Goal: Task Accomplishment & Management: Use online tool/utility

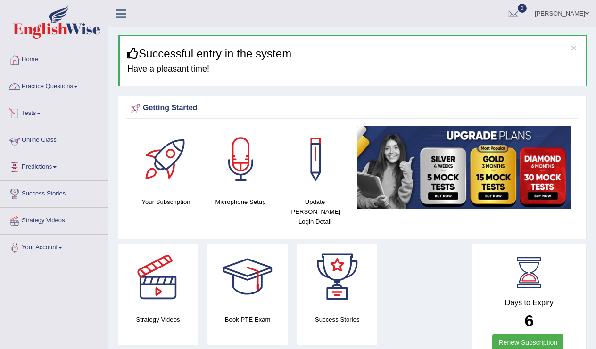
click at [75, 87] on link "Practice Questions" at bounding box center [53, 86] width 107 height 24
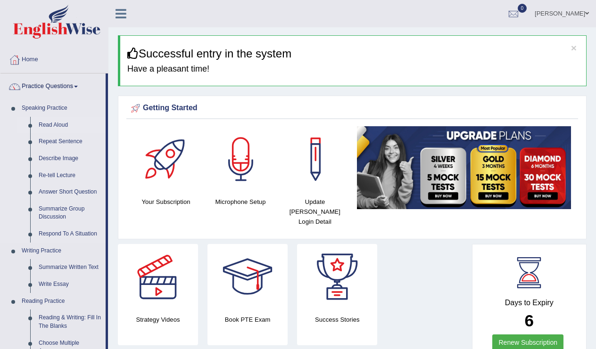
click at [58, 124] on link "Read Aloud" at bounding box center [69, 125] width 71 height 17
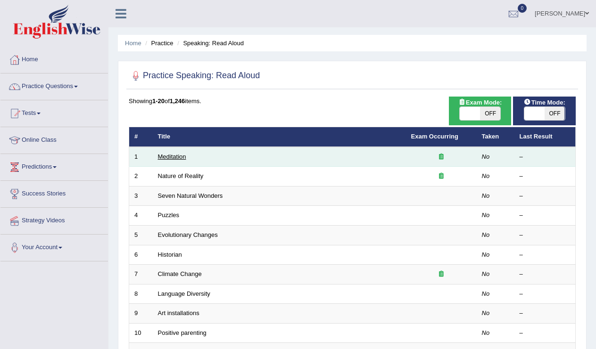
click at [183, 154] on link "Meditation" at bounding box center [172, 156] width 28 height 7
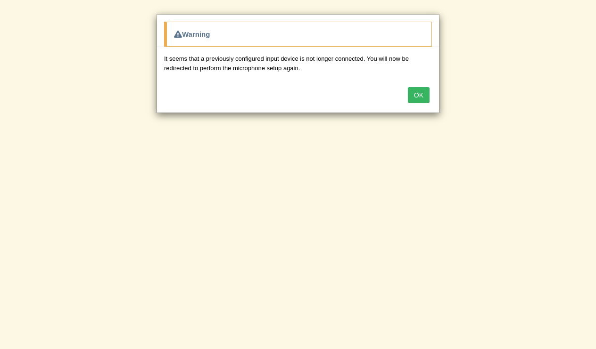
click at [417, 98] on button "OK" at bounding box center [419, 95] width 22 height 16
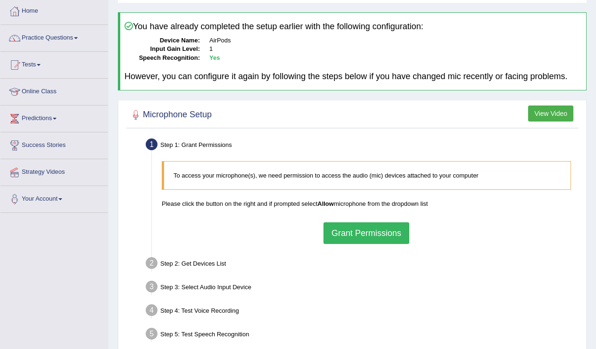
scroll to position [49, 0]
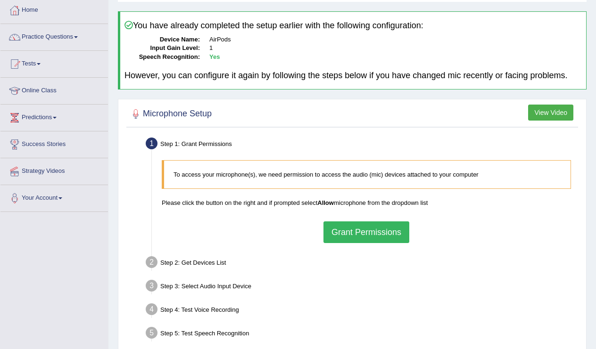
click at [369, 243] on button "Grant Permissions" at bounding box center [366, 233] width 86 height 22
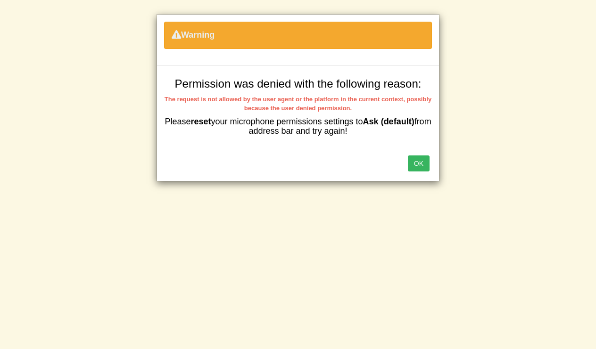
click at [417, 163] on button "OK" at bounding box center [419, 164] width 22 height 16
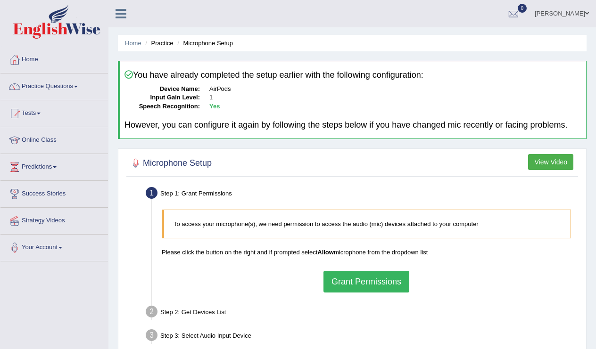
click at [568, 14] on link "[PERSON_NAME]" at bounding box center [561, 12] width 68 height 25
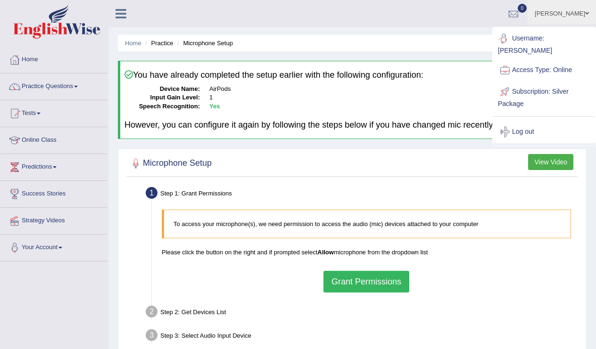
click at [332, 109] on dd "Yes" at bounding box center [395, 106] width 372 height 9
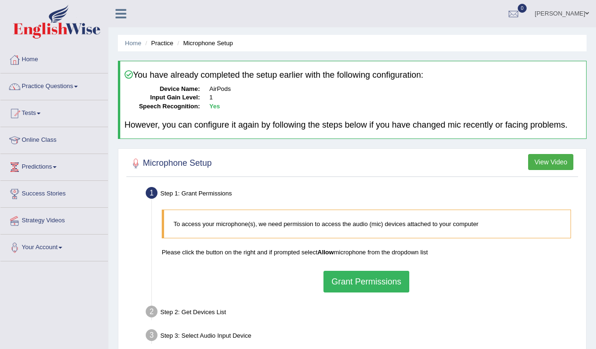
click at [213, 90] on dd "AirPods" at bounding box center [395, 89] width 372 height 9
click at [213, 103] on b "Yes" at bounding box center [214, 106] width 10 height 7
click at [78, 87] on span at bounding box center [76, 87] width 4 height 2
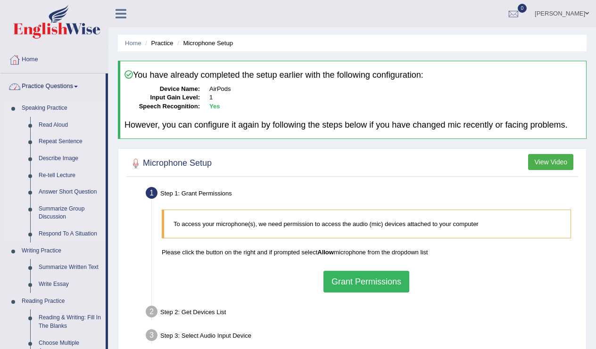
click at [57, 123] on link "Read Aloud" at bounding box center [69, 125] width 71 height 17
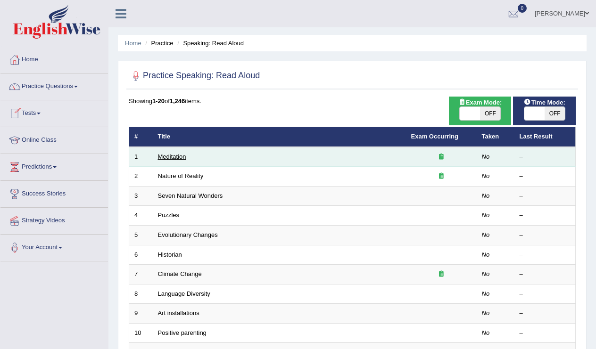
click at [180, 157] on link "Meditation" at bounding box center [172, 156] width 28 height 7
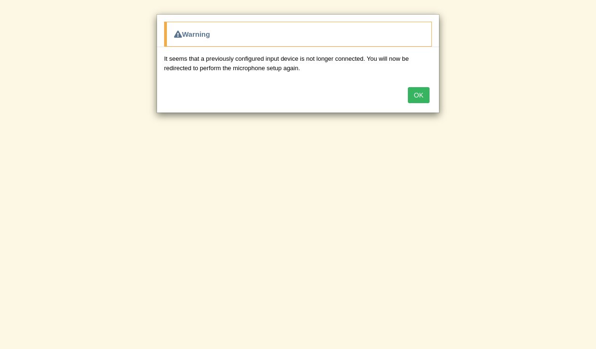
click at [416, 94] on button "OK" at bounding box center [419, 95] width 22 height 16
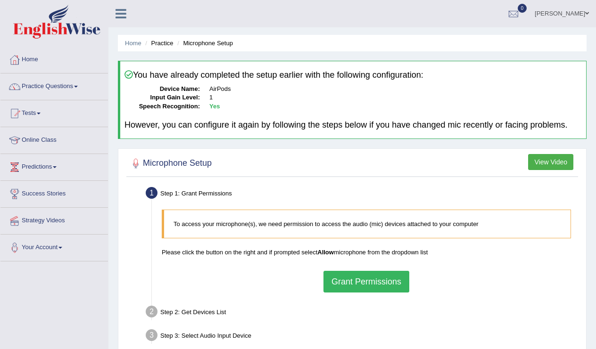
click at [361, 288] on button "Grant Permissions" at bounding box center [366, 282] width 86 height 22
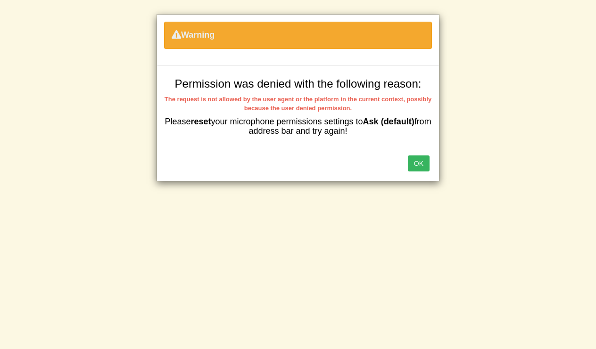
click at [419, 161] on button "OK" at bounding box center [419, 164] width 22 height 16
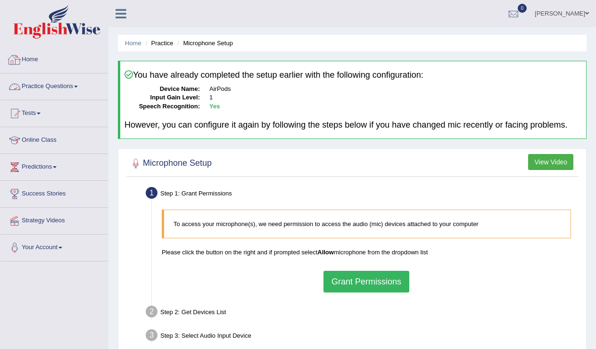
click at [38, 61] on link "Home" at bounding box center [53, 59] width 107 height 24
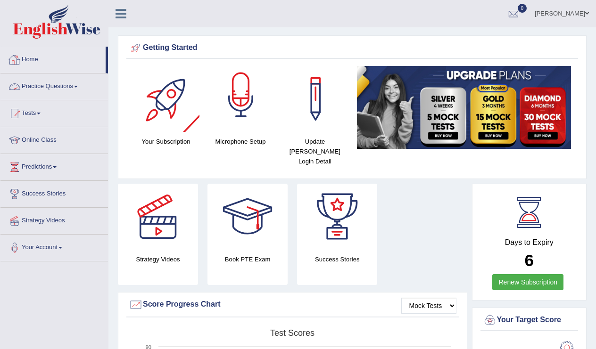
click at [243, 96] on div at bounding box center [241, 99] width 66 height 66
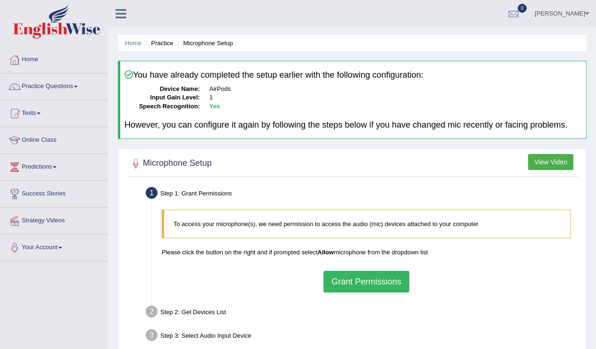
click at [219, 87] on dd "AirPods" at bounding box center [395, 89] width 372 height 9
click at [212, 106] on b "Yes" at bounding box center [214, 106] width 10 height 7
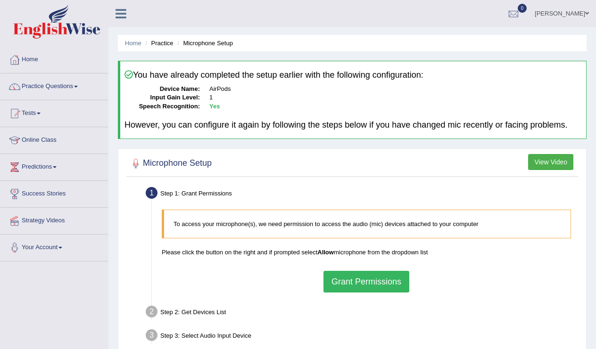
click at [227, 88] on dd "AirPods" at bounding box center [395, 89] width 372 height 9
drag, startPoint x: 227, startPoint y: 88, endPoint x: 207, endPoint y: 89, distance: 19.8
click at [207, 89] on dl "Device Name: AirPods Input Gain Level: 1 Speech Recognition: Yes" at bounding box center [352, 98] width 457 height 26
click at [236, 173] on div at bounding box center [352, 163] width 447 height 19
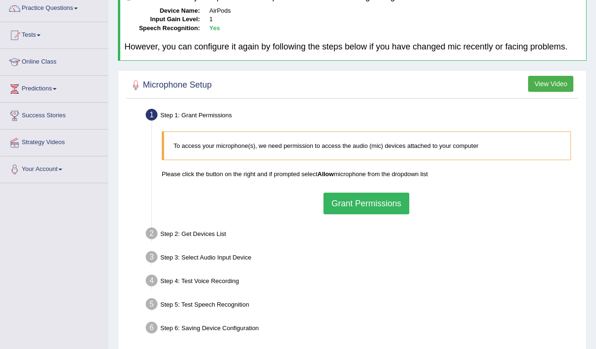
scroll to position [77, 0]
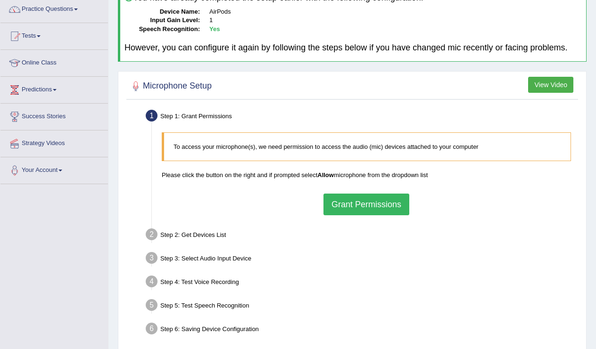
click at [555, 86] on button "View Video" at bounding box center [550, 85] width 45 height 16
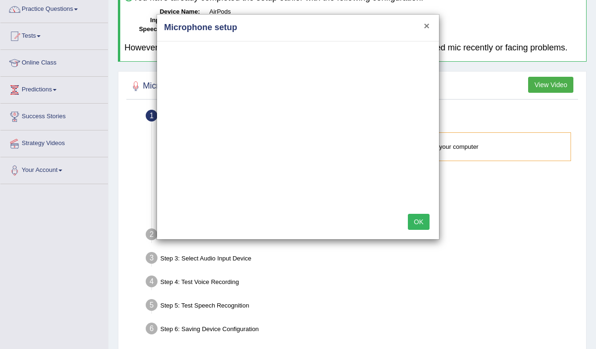
click at [427, 30] on button "×" at bounding box center [427, 26] width 6 height 10
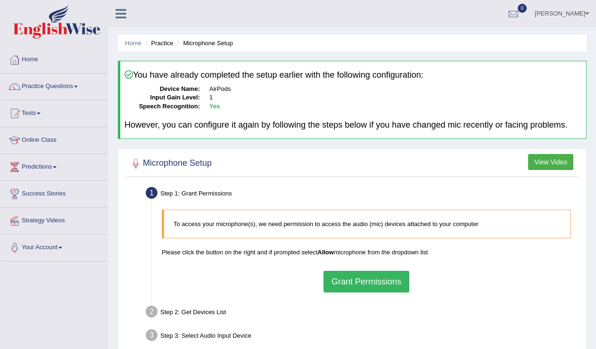
scroll to position [0, 0]
click at [361, 288] on button "Grant Permissions" at bounding box center [366, 282] width 86 height 22
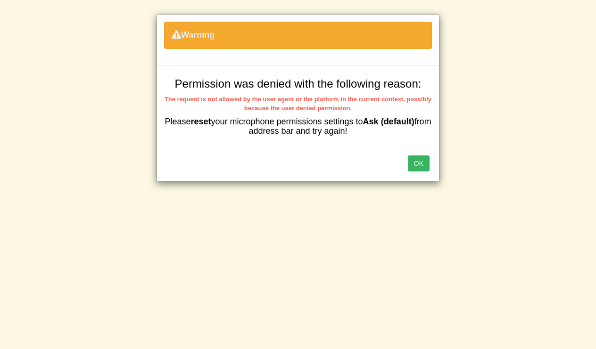
click at [417, 167] on button "OK" at bounding box center [419, 164] width 22 height 16
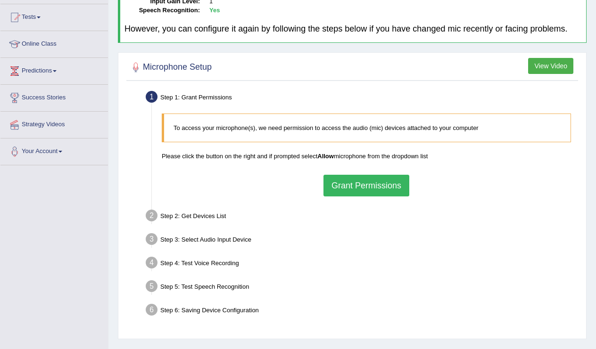
scroll to position [98, 0]
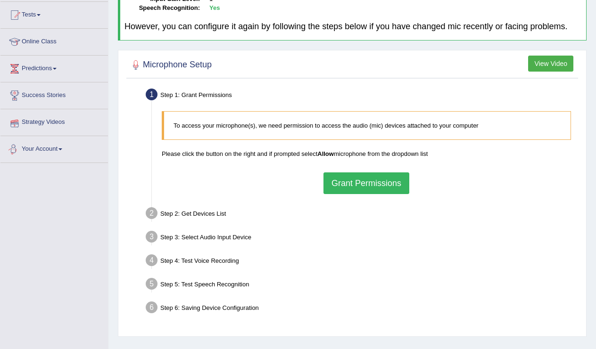
click at [52, 148] on link "Your Account" at bounding box center [53, 148] width 107 height 24
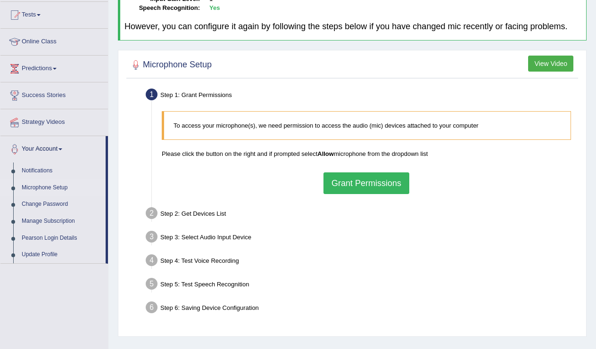
click at [48, 188] on link "Microphone Setup" at bounding box center [61, 188] width 88 height 17
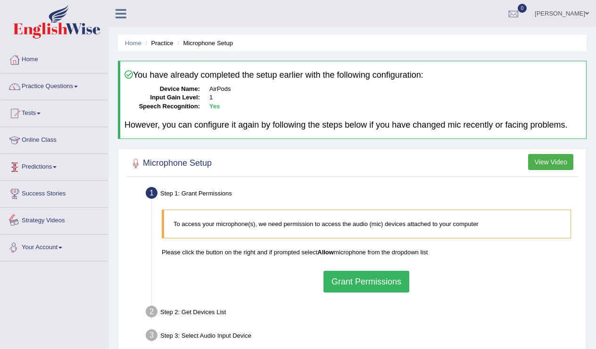
click at [49, 253] on link "Your Account" at bounding box center [53, 247] width 107 height 24
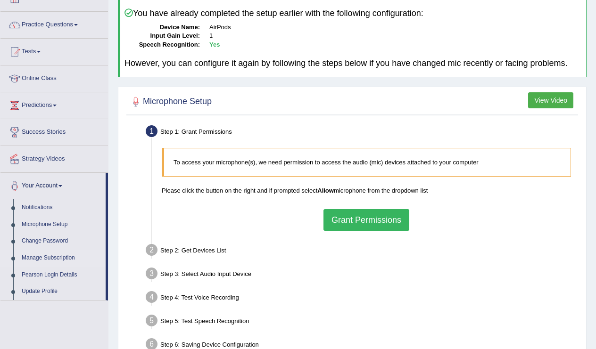
scroll to position [61, 0]
click at [48, 289] on link "Update Profile" at bounding box center [61, 292] width 88 height 17
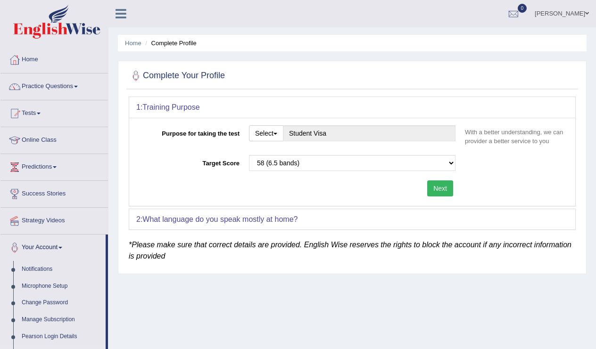
click at [435, 185] on button "Next" at bounding box center [440, 188] width 26 height 16
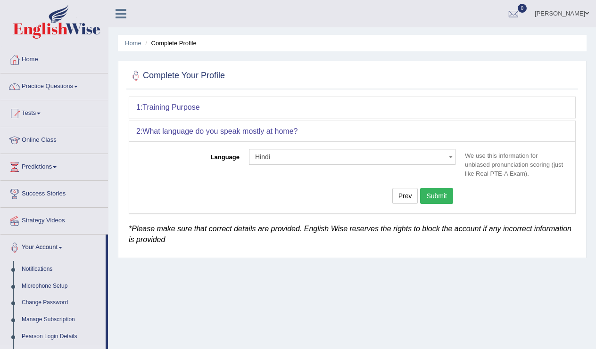
click at [435, 195] on button "Submit" at bounding box center [436, 196] width 33 height 16
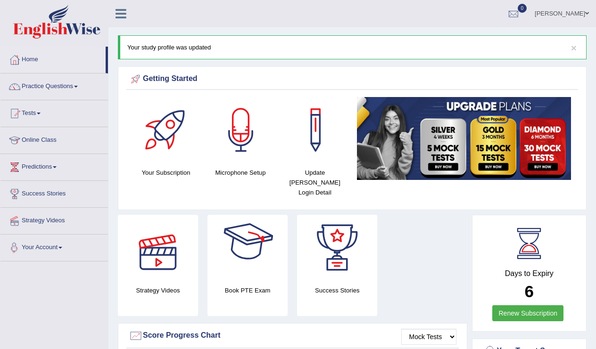
click at [50, 248] on link "Your Account" at bounding box center [53, 247] width 107 height 24
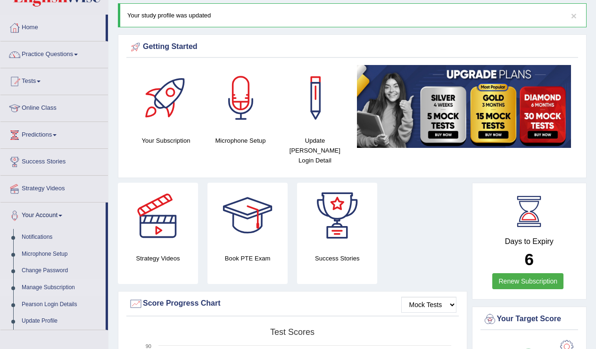
scroll to position [35, 0]
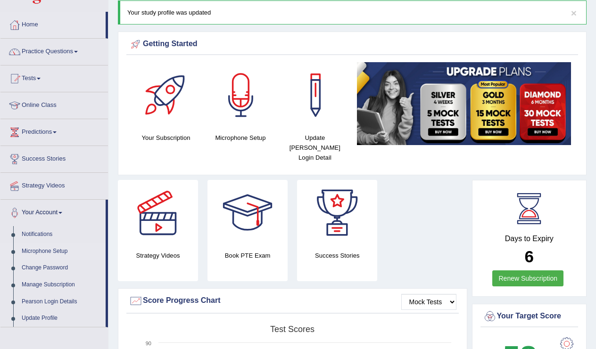
click at [55, 251] on link "Microphone Setup" at bounding box center [61, 251] width 88 height 17
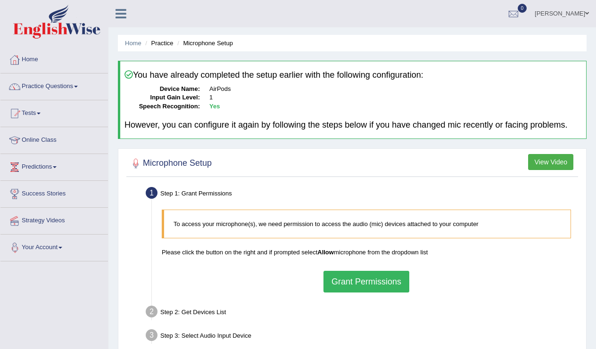
click at [55, 251] on link "Your Account" at bounding box center [53, 247] width 107 height 24
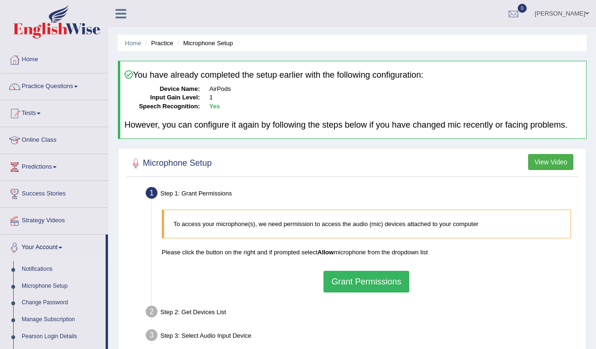
click at [44, 269] on link "Notifications" at bounding box center [61, 269] width 88 height 17
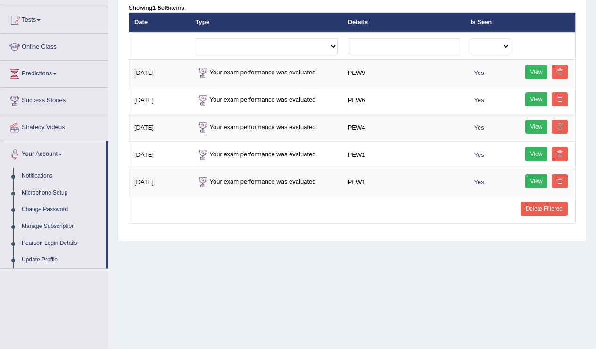
scroll to position [95, 0]
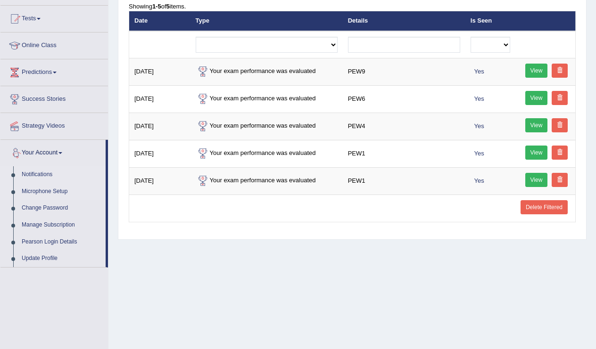
click at [44, 190] on link "Microphone Setup" at bounding box center [61, 191] width 88 height 17
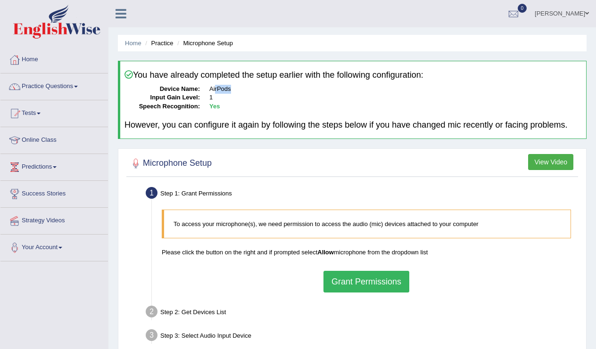
drag, startPoint x: 214, startPoint y: 89, endPoint x: 241, endPoint y: 86, distance: 27.0
click at [241, 86] on dd "AirPods" at bounding box center [395, 89] width 372 height 9
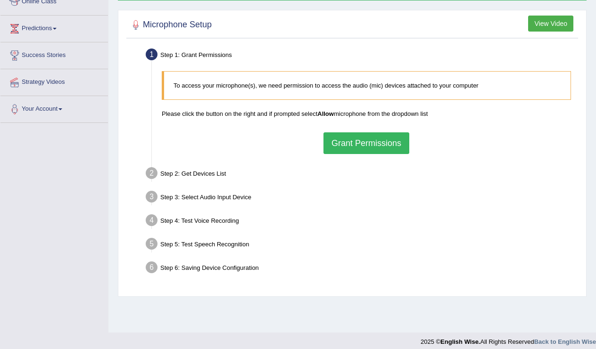
scroll to position [139, 0]
click at [377, 149] on button "Grant Permissions" at bounding box center [366, 143] width 86 height 22
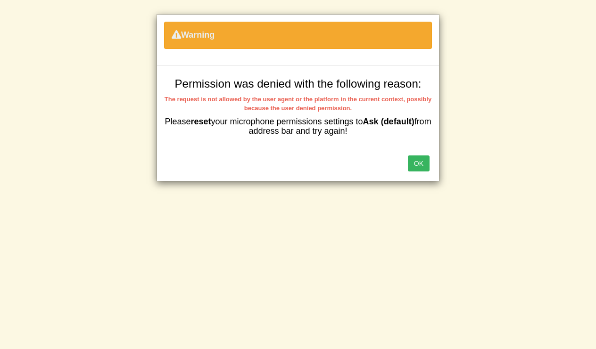
click at [410, 161] on button "OK" at bounding box center [419, 164] width 22 height 16
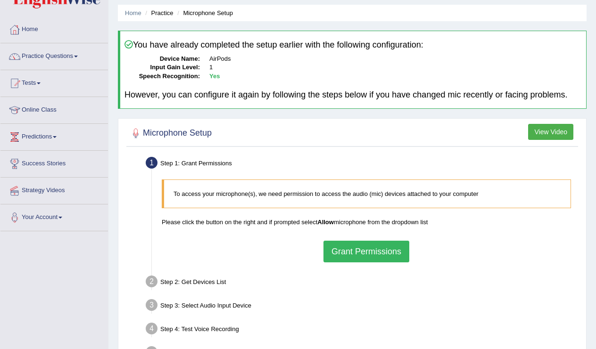
scroll to position [29, 0]
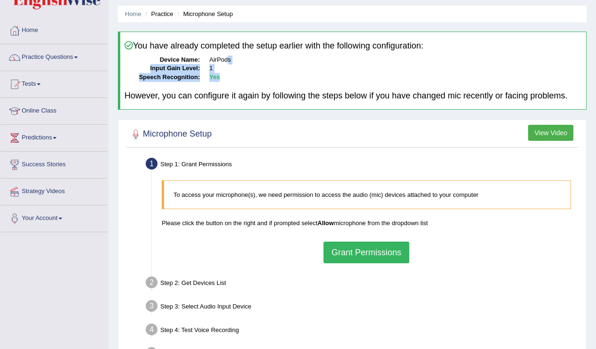
drag, startPoint x: 229, startPoint y: 56, endPoint x: 223, endPoint y: 73, distance: 17.9
click at [223, 74] on dl "Device Name: AirPods Input Gain Level: 1 Speech Recognition: Yes" at bounding box center [352, 69] width 457 height 26
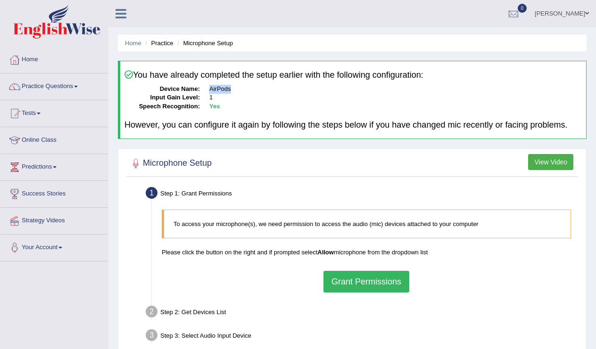
drag, startPoint x: 204, startPoint y: 89, endPoint x: 252, endPoint y: 88, distance: 47.6
click at [252, 88] on dl "Device Name: AirPods Input Gain Level: 1 Speech Recognition: Yes" at bounding box center [352, 98] width 457 height 26
click at [243, 121] on h4 "However, you can configure it again by following the steps below if you have ch…" at bounding box center [352, 125] width 457 height 9
click at [56, 85] on link "Practice Questions" at bounding box center [53, 86] width 107 height 24
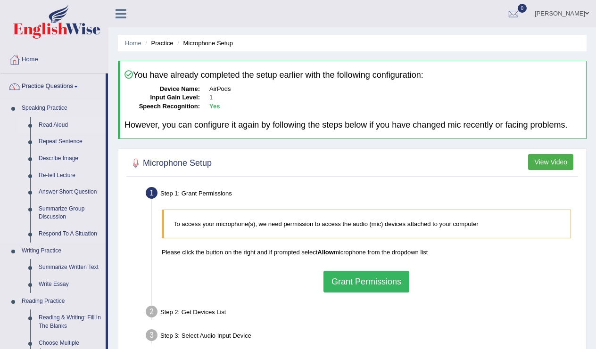
click at [62, 127] on link "Read Aloud" at bounding box center [69, 125] width 71 height 17
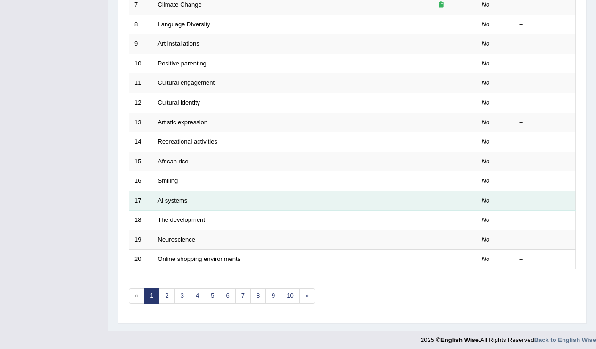
scroll to position [269, 0]
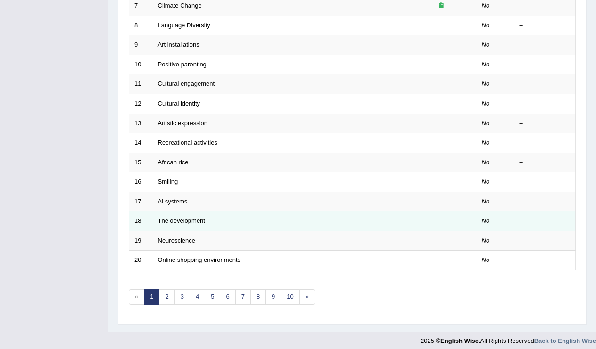
click at [286, 222] on td "The development" at bounding box center [279, 222] width 253 height 20
click at [186, 218] on link "The development" at bounding box center [181, 220] width 47 height 7
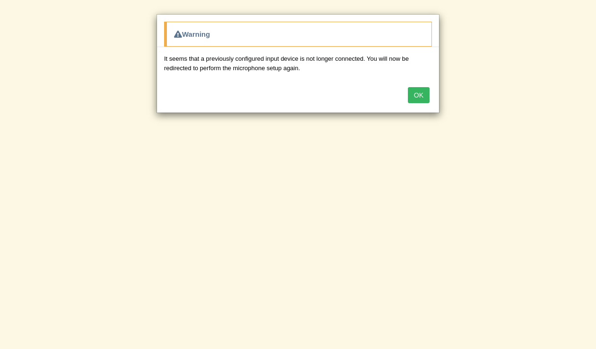
click at [424, 96] on button "OK" at bounding box center [419, 95] width 22 height 16
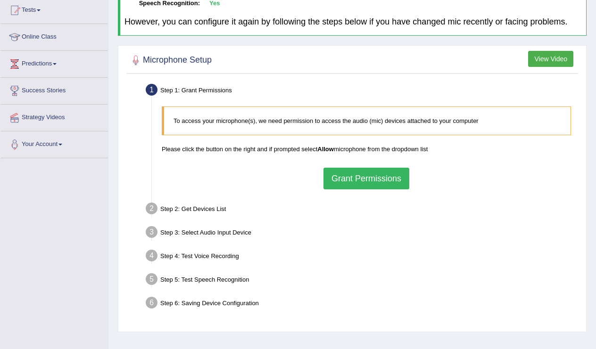
scroll to position [104, 0]
click at [381, 180] on button "Grant Permissions" at bounding box center [366, 178] width 86 height 22
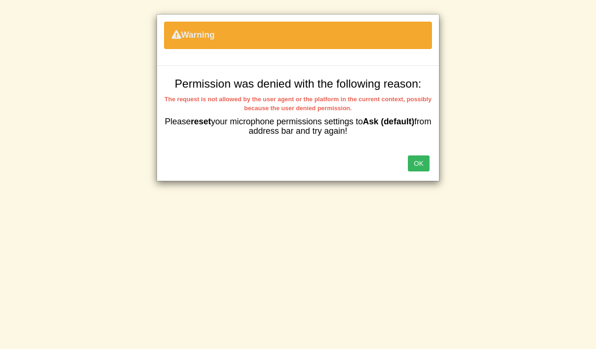
click at [415, 165] on button "OK" at bounding box center [419, 164] width 22 height 16
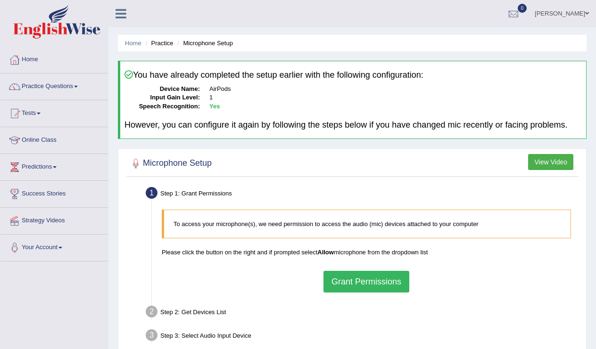
scroll to position [104, 0]
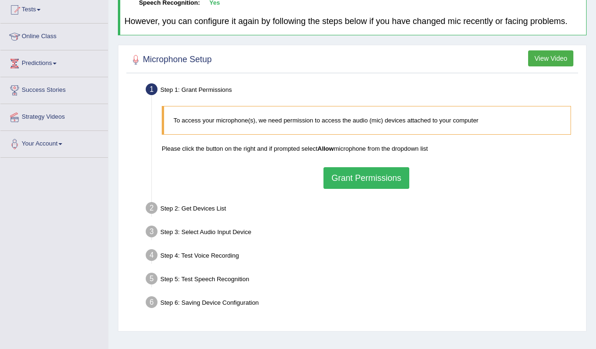
click at [385, 182] on button "Grant Permissions" at bounding box center [366, 178] width 86 height 22
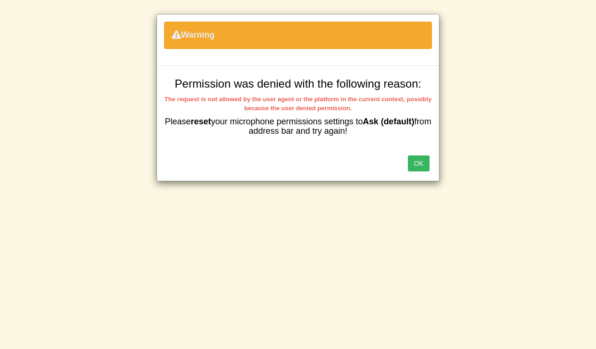
click at [423, 161] on button "OK" at bounding box center [419, 164] width 22 height 16
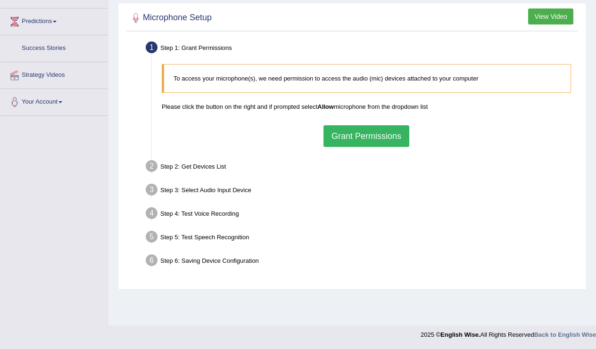
scroll to position [304, 0]
click at [323, 147] on button "Grant Permissions" at bounding box center [366, 136] width 86 height 22
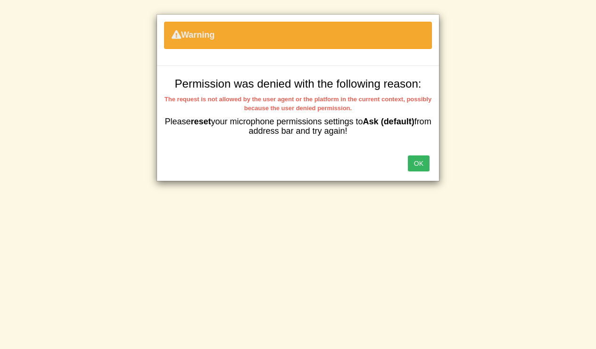
click at [418, 165] on button "OK" at bounding box center [419, 164] width 22 height 16
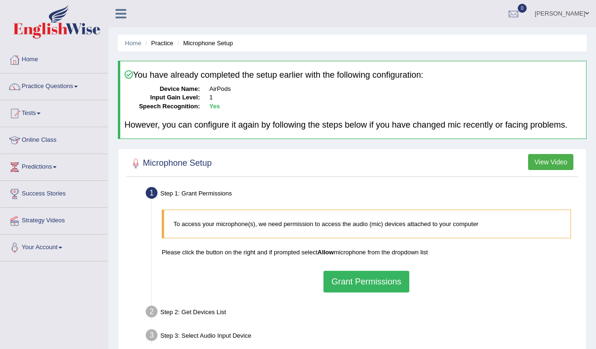
click at [222, 88] on dd "AirPods" at bounding box center [395, 89] width 372 height 9
click at [386, 292] on button "Grant Permissions" at bounding box center [366, 282] width 86 height 22
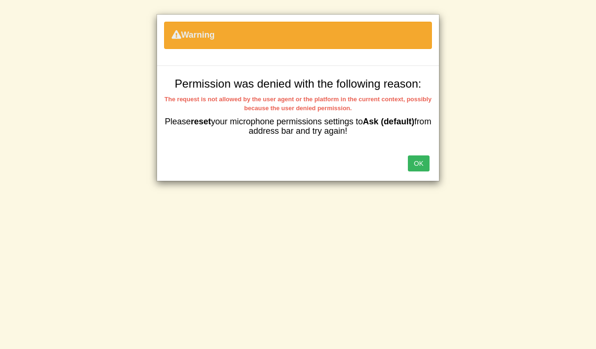
click at [420, 164] on button "OK" at bounding box center [419, 164] width 22 height 16
